Goal: Find specific page/section: Find specific page/section

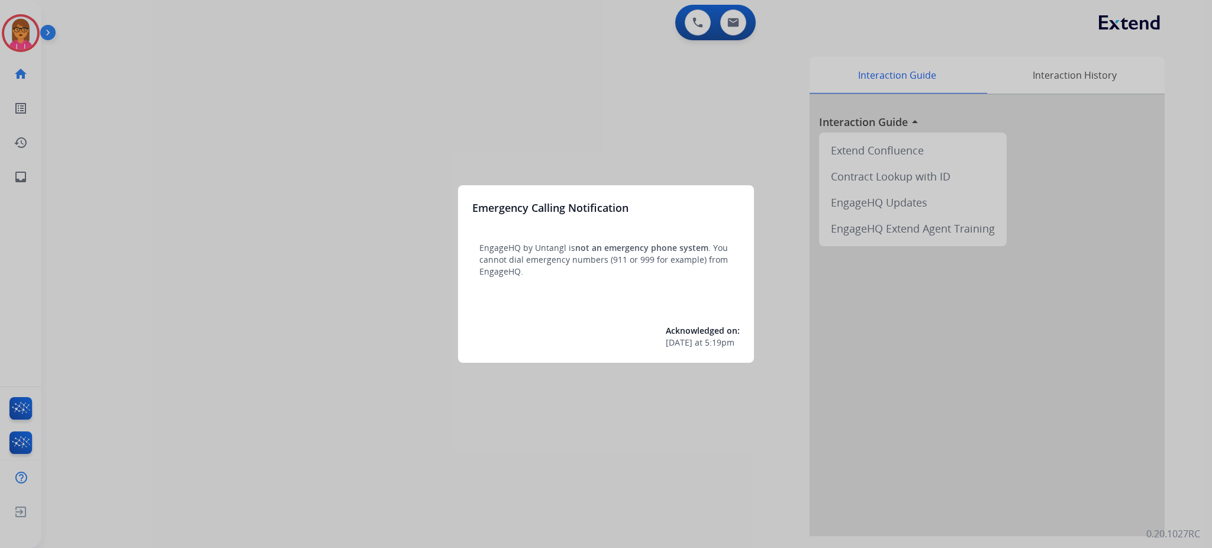
click at [495, 92] on div at bounding box center [606, 274] width 1212 height 548
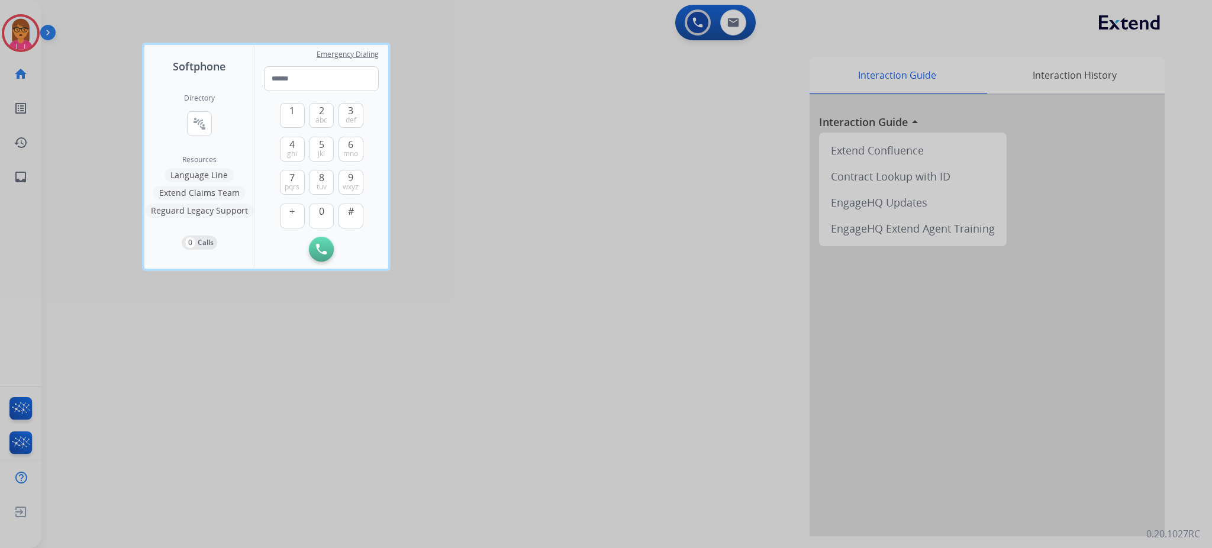
click at [643, 102] on div at bounding box center [606, 274] width 1212 height 548
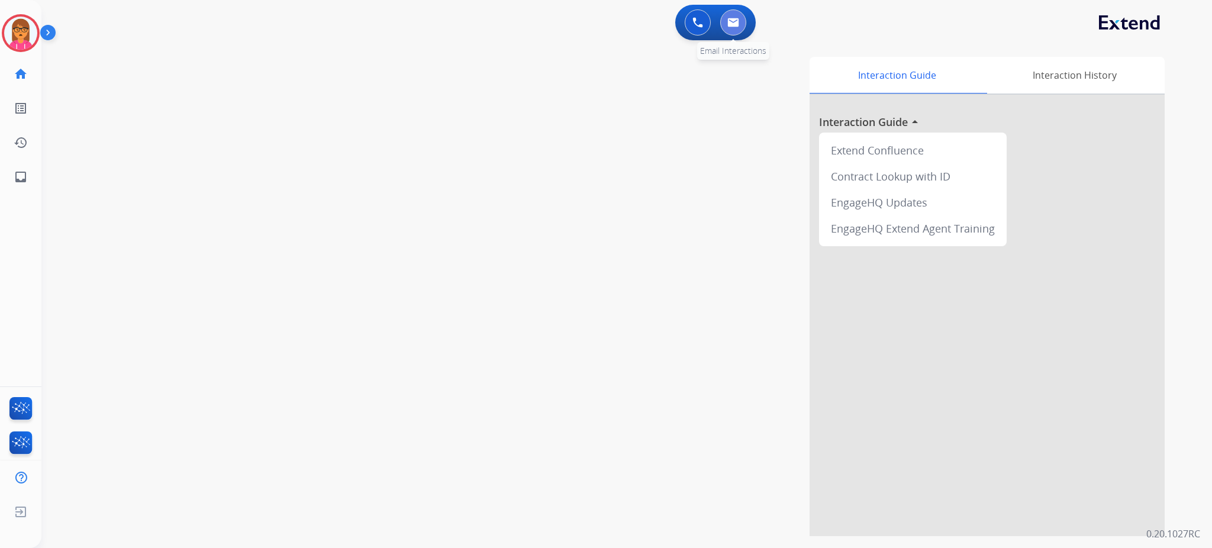
click at [728, 13] on button at bounding box center [733, 22] width 26 height 26
select select "**********"
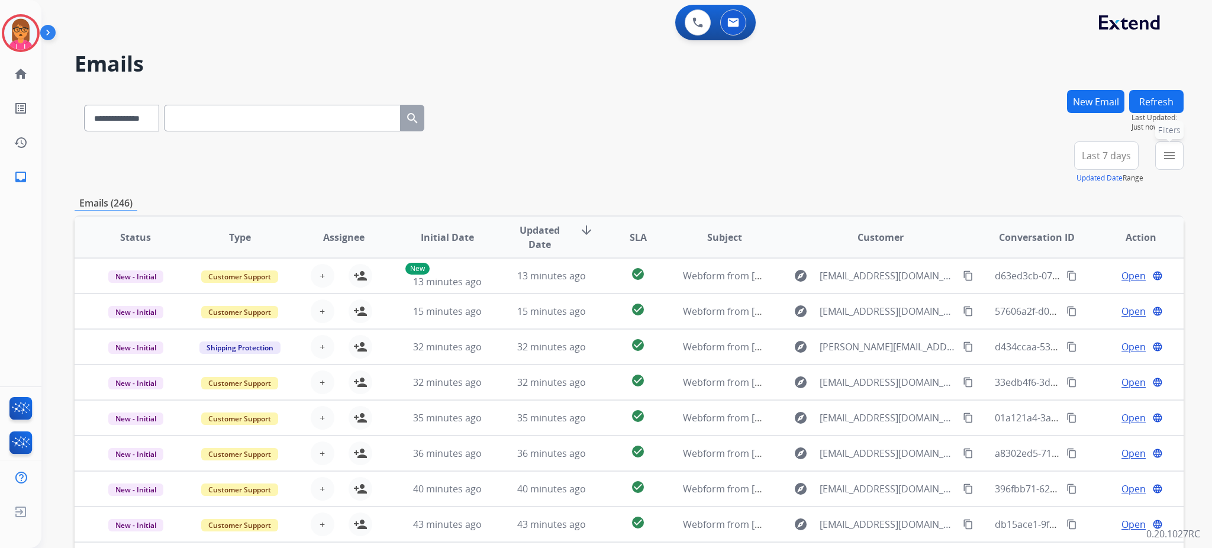
click at [1158, 149] on button "menu Filters" at bounding box center [1169, 155] width 28 height 28
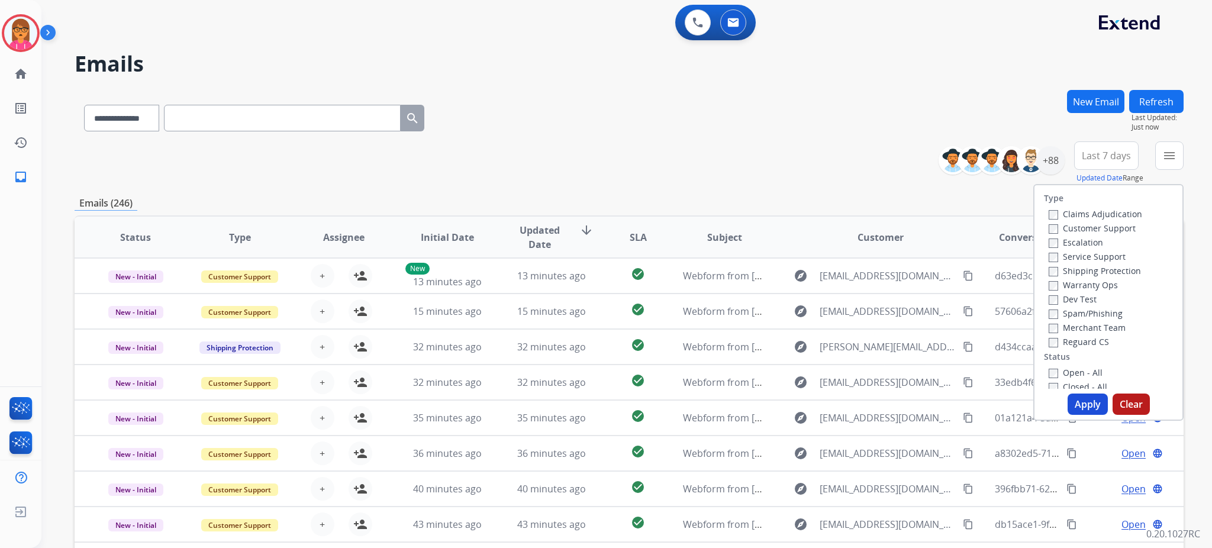
click at [1113, 226] on label "Customer Support" at bounding box center [1091, 227] width 87 height 11
click at [1117, 269] on label "Shipping Protection" at bounding box center [1094, 270] width 92 height 11
click at [1095, 342] on label "Reguard CS" at bounding box center [1078, 341] width 60 height 11
click at [1083, 366] on div "Open - All" at bounding box center [1110, 372] width 124 height 14
click at [1087, 373] on label "Open - All" at bounding box center [1075, 372] width 54 height 11
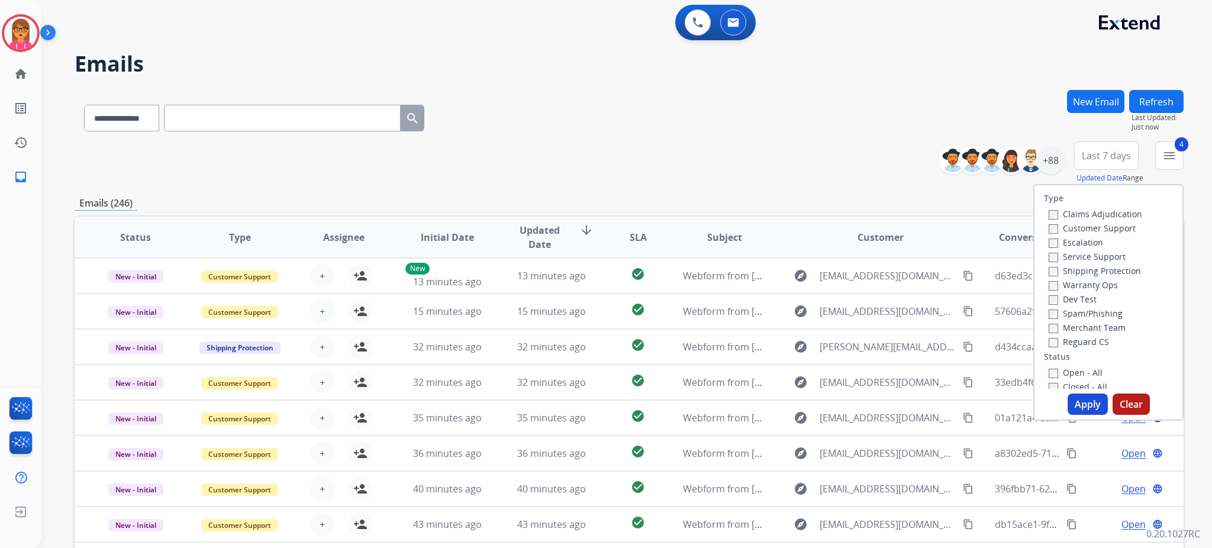
click at [1083, 397] on button "Apply" at bounding box center [1087, 403] width 40 height 21
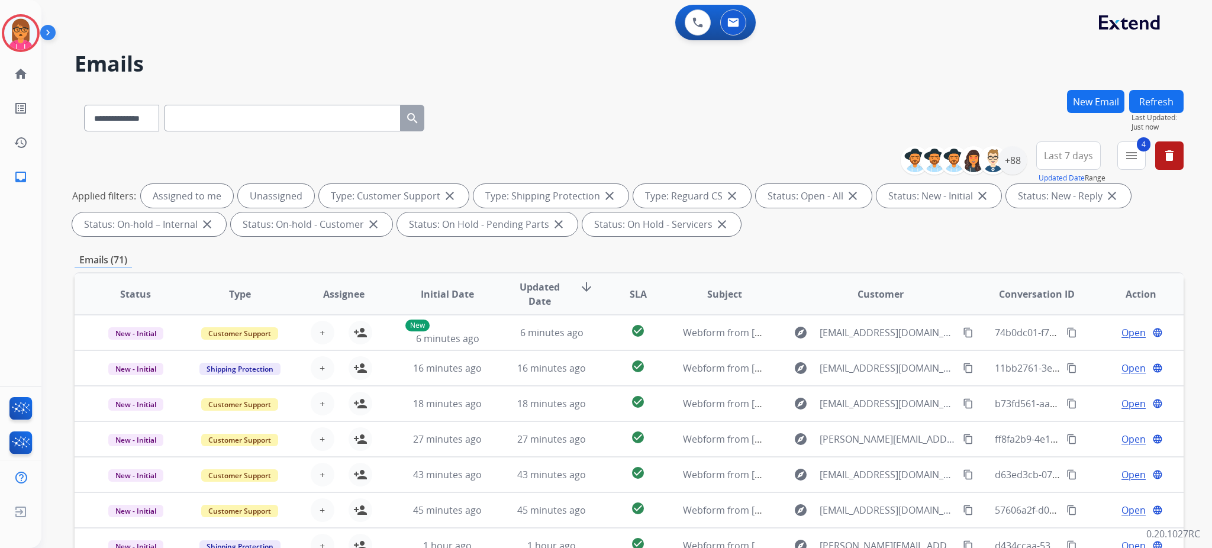
click at [1165, 99] on button "Refresh" at bounding box center [1156, 101] width 54 height 23
